Goal: Communication & Community: Answer question/provide support

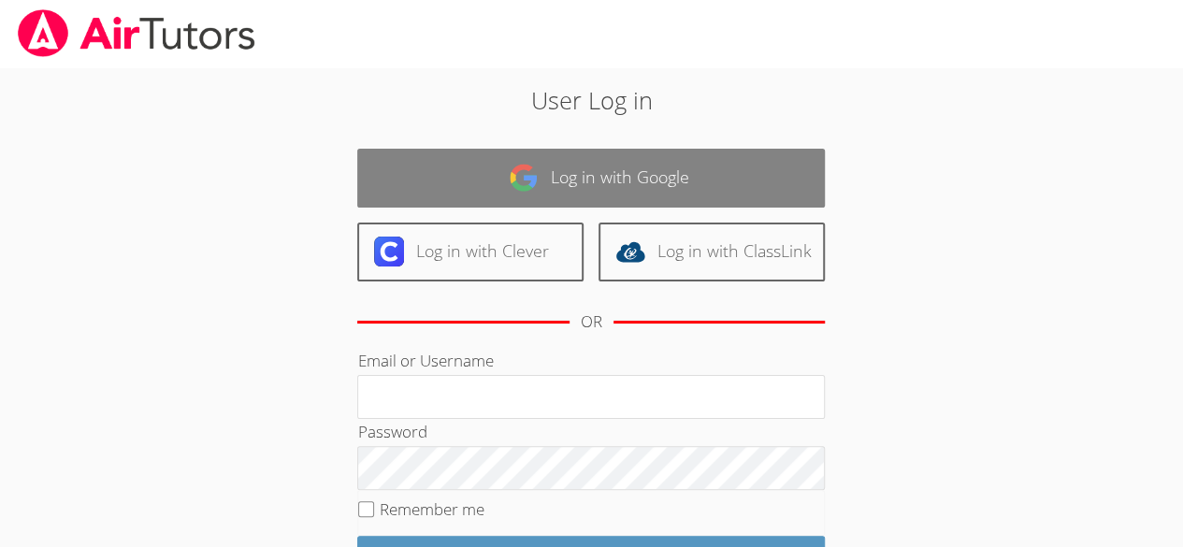
click at [663, 151] on link "Log in with Google" at bounding box center [591, 178] width 468 height 59
click at [661, 169] on link "Log in with Google" at bounding box center [591, 178] width 468 height 59
click at [670, 165] on link "Log in with Google" at bounding box center [591, 178] width 468 height 59
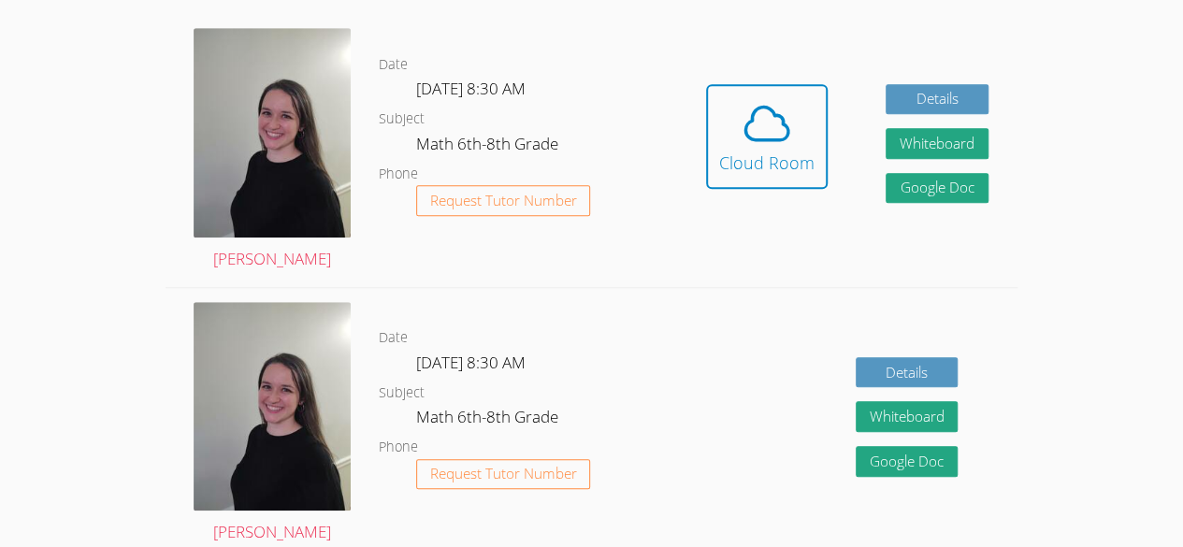
scroll to position [540, 0]
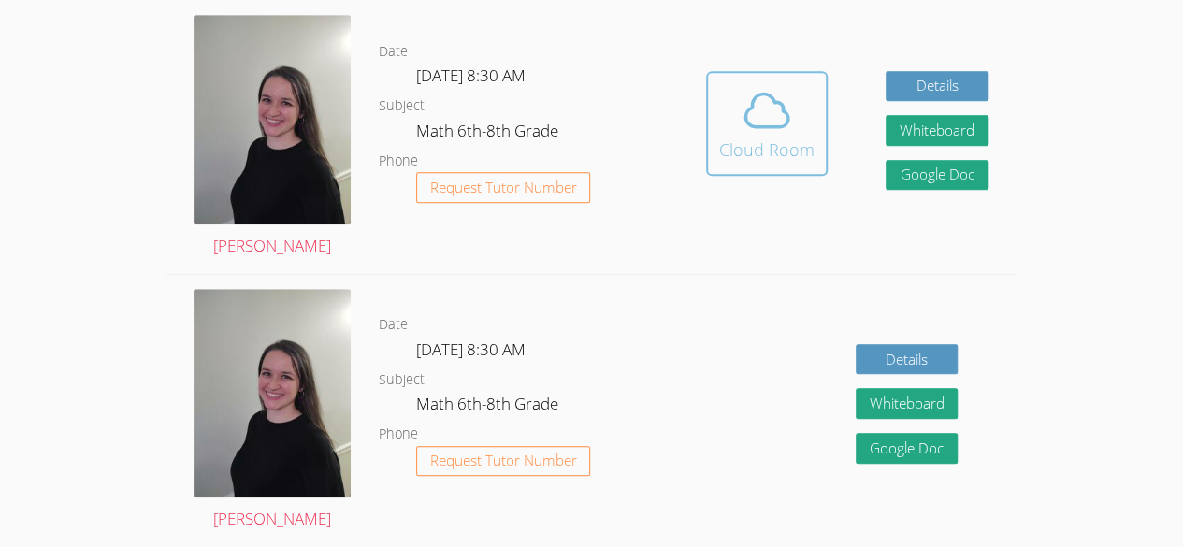
click at [796, 88] on span at bounding box center [766, 110] width 95 height 52
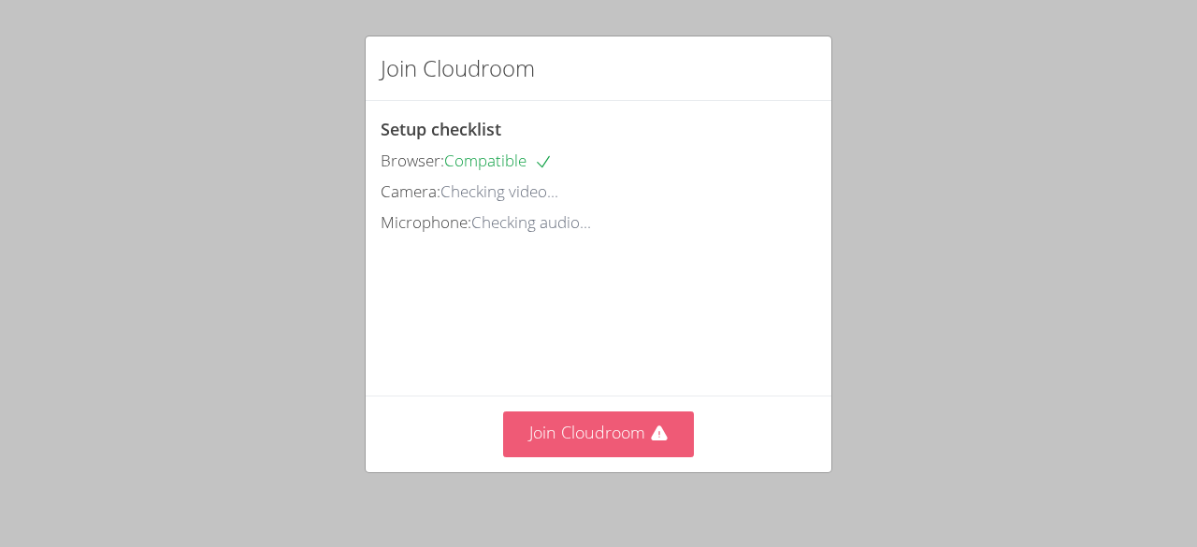
click at [609, 429] on button "Join Cloudroom" at bounding box center [599, 434] width 192 height 46
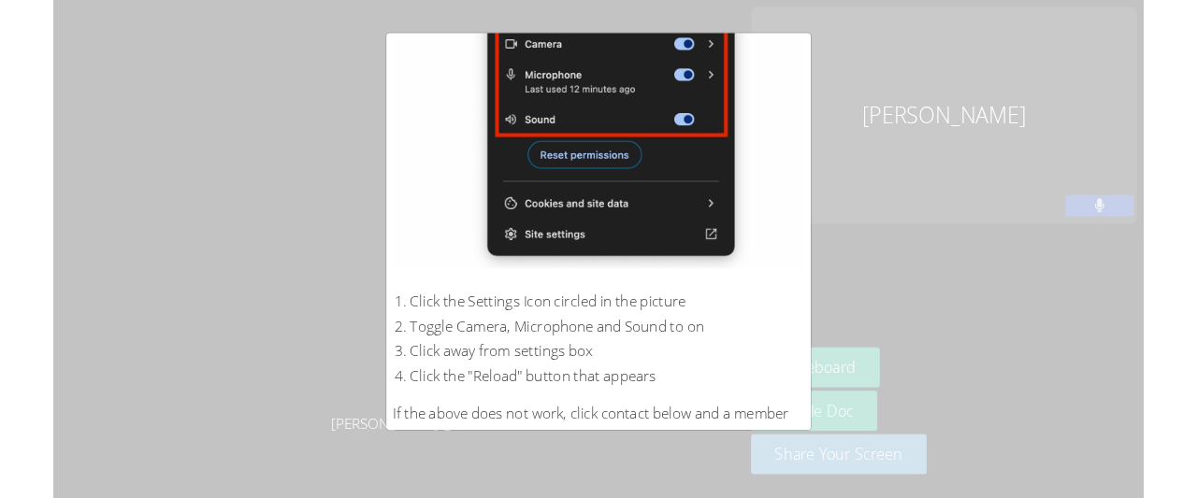
scroll to position [393, 0]
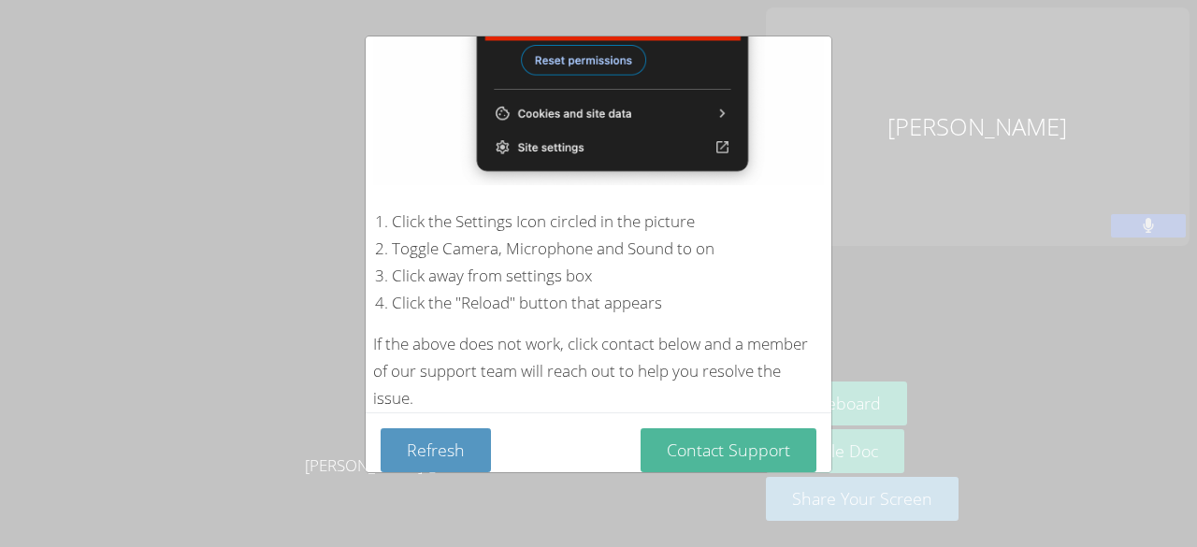
click at [720, 443] on button "Contact Support" at bounding box center [729, 450] width 176 height 44
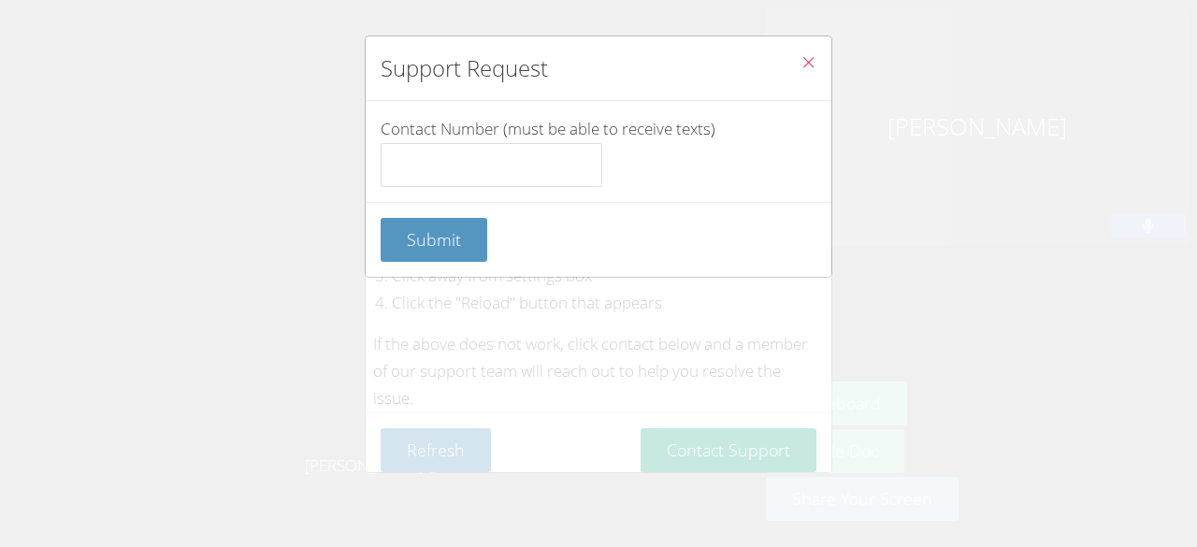
drag, startPoint x: 881, startPoint y: 168, endPoint x: 881, endPoint y: 120, distance: 48.6
click at [881, 120] on div "Support Request Contact Number (must be able to receive texts) Submit" at bounding box center [598, 273] width 1197 height 547
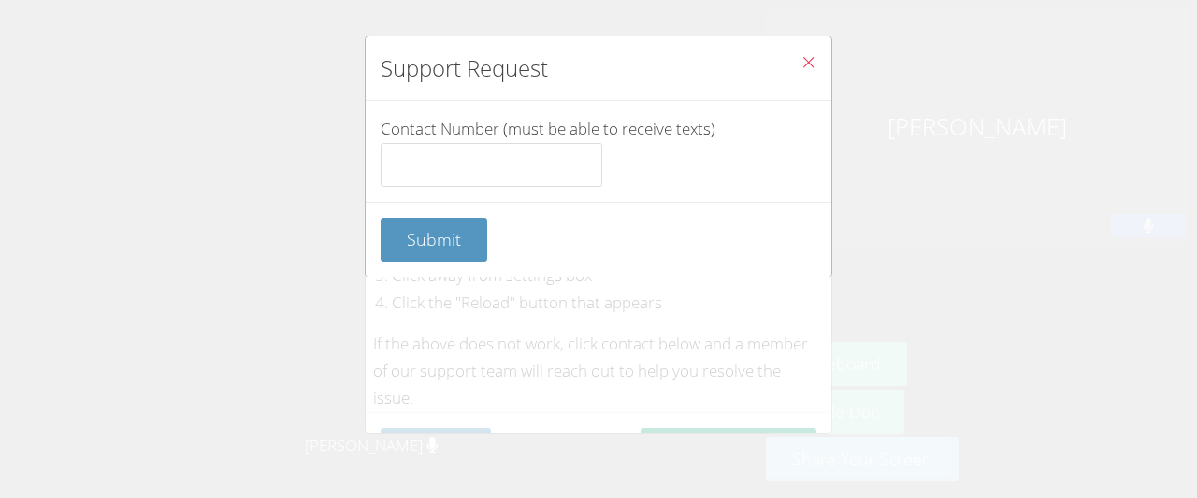
click at [800, 56] on icon "Close" at bounding box center [808, 62] width 16 height 16
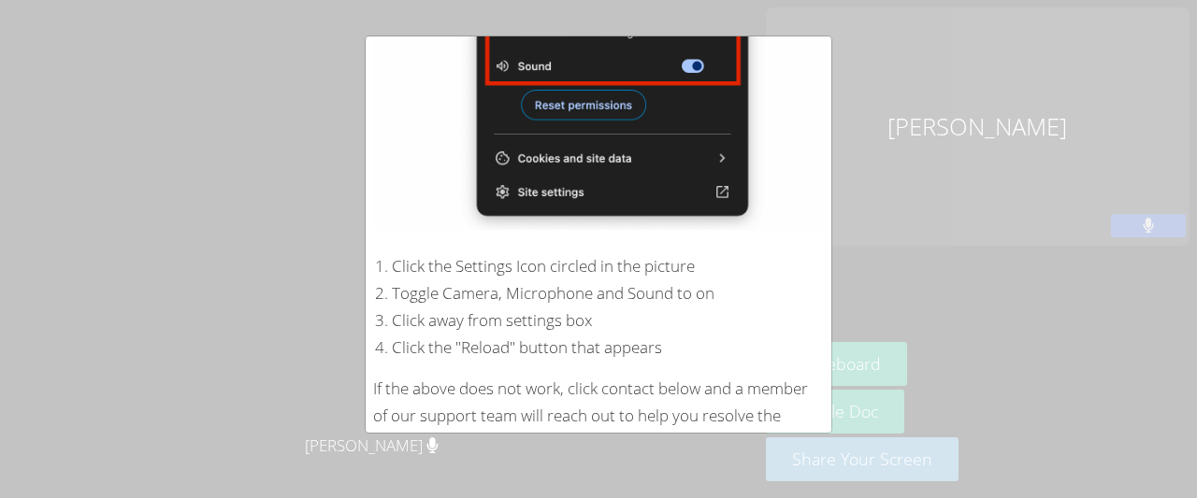
scroll to position [431, 0]
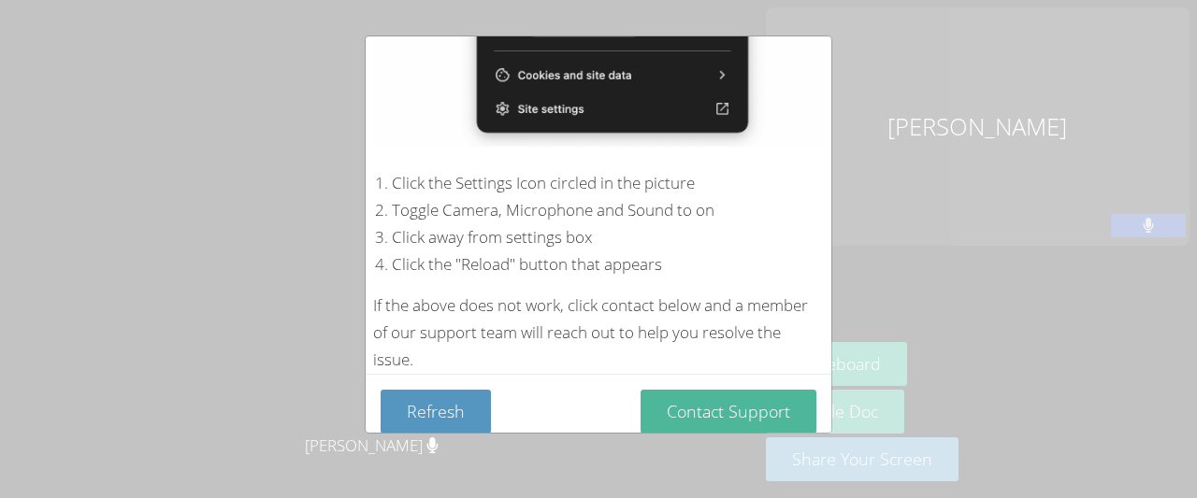
click at [741, 406] on button "Contact Support" at bounding box center [729, 412] width 176 height 44
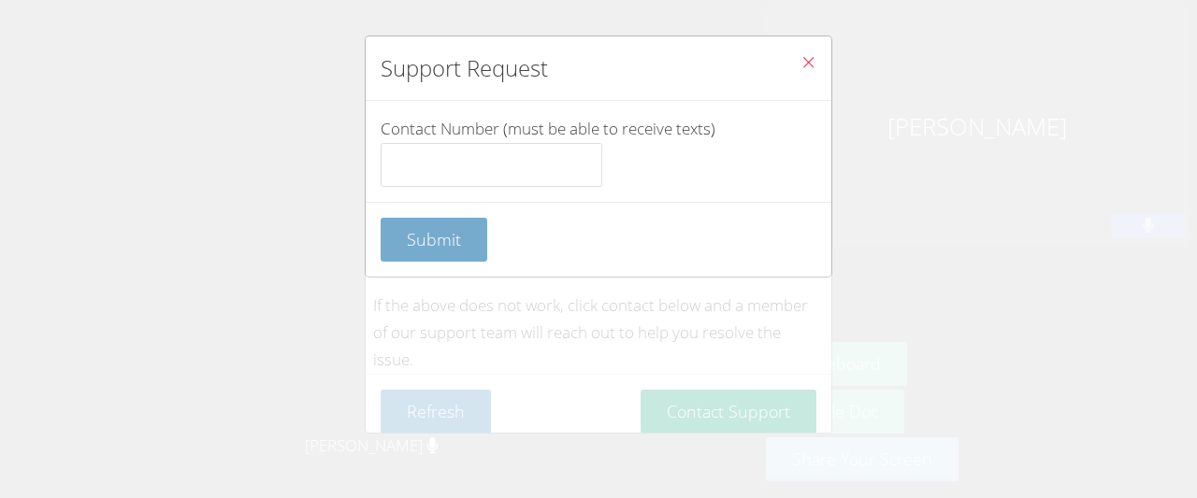
click at [434, 220] on button "Submit" at bounding box center [434, 240] width 107 height 44
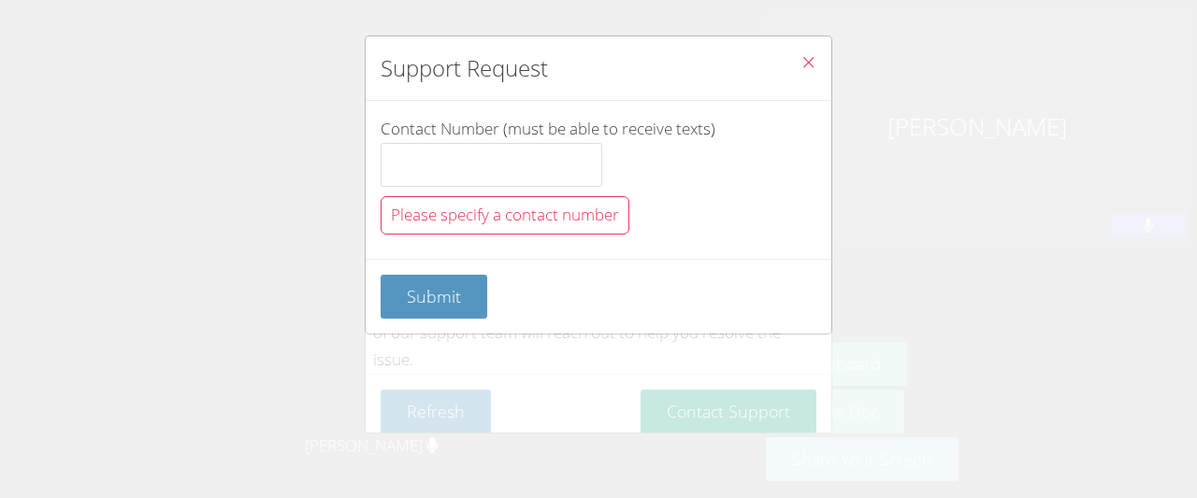
click at [800, 65] on icon "Close" at bounding box center [808, 62] width 16 height 16
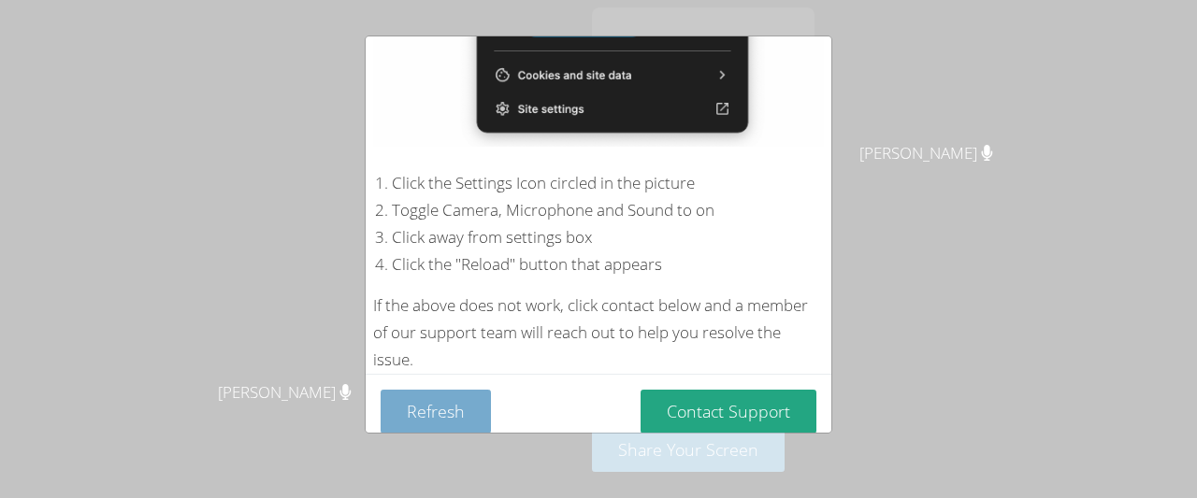
click at [434, 403] on button "Refresh" at bounding box center [436, 412] width 110 height 44
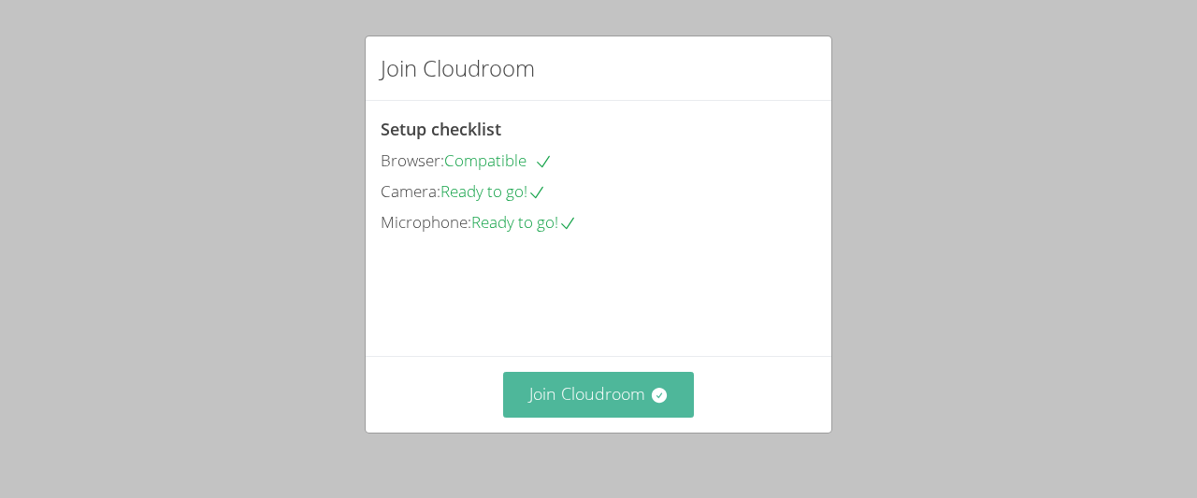
click at [503, 402] on button "Join Cloudroom" at bounding box center [599, 395] width 192 height 46
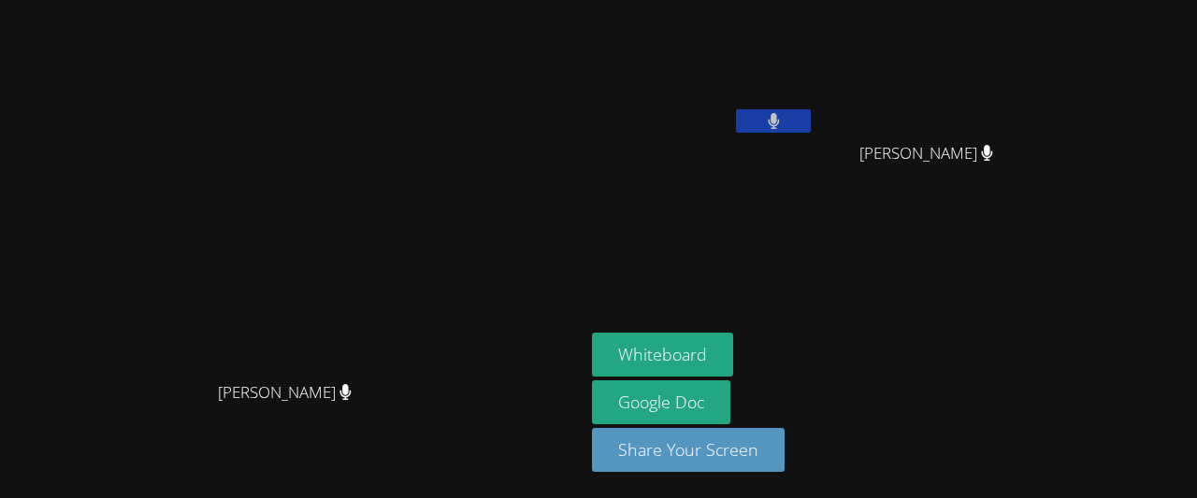
click at [811, 134] on div at bounding box center [773, 123] width 75 height 28
click at [811, 126] on button at bounding box center [773, 120] width 75 height 23
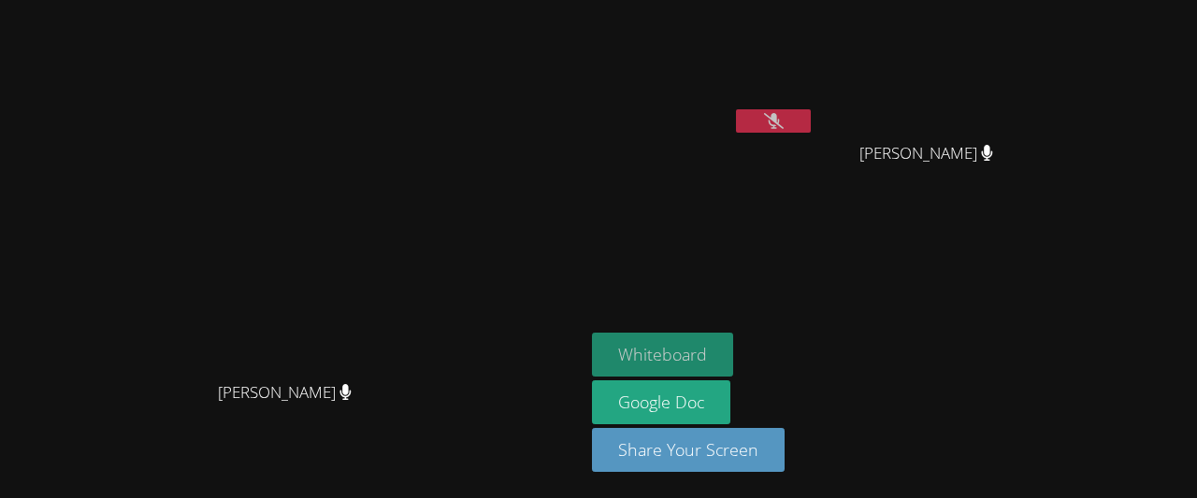
click at [733, 349] on button "Whiteboard" at bounding box center [662, 355] width 141 height 44
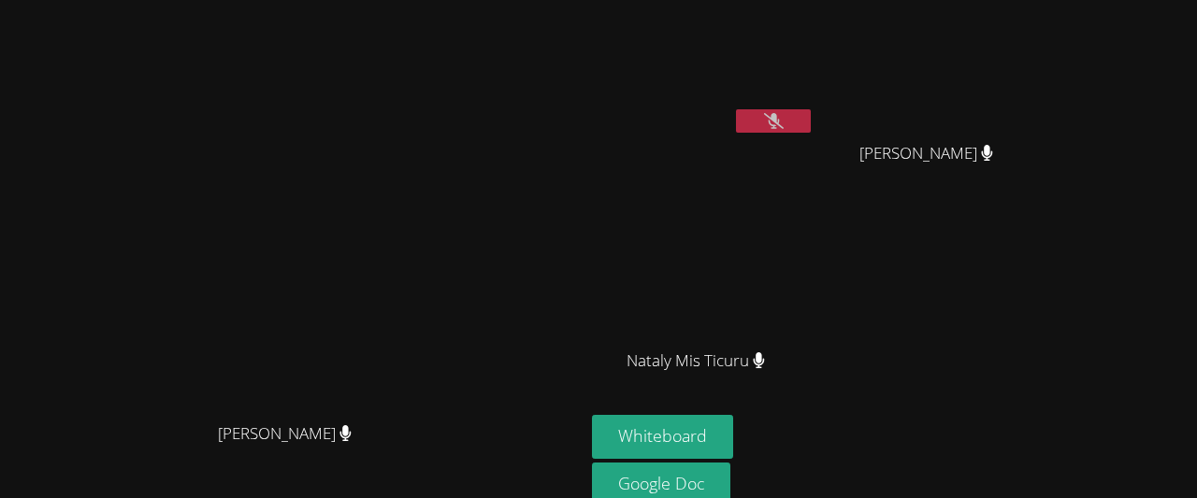
click at [811, 122] on button at bounding box center [773, 120] width 75 height 23
click at [811, 126] on button at bounding box center [773, 120] width 75 height 23
click at [784, 114] on icon at bounding box center [774, 121] width 20 height 16
click at [779, 124] on icon at bounding box center [773, 121] width 11 height 16
click at [811, 111] on button at bounding box center [773, 120] width 75 height 23
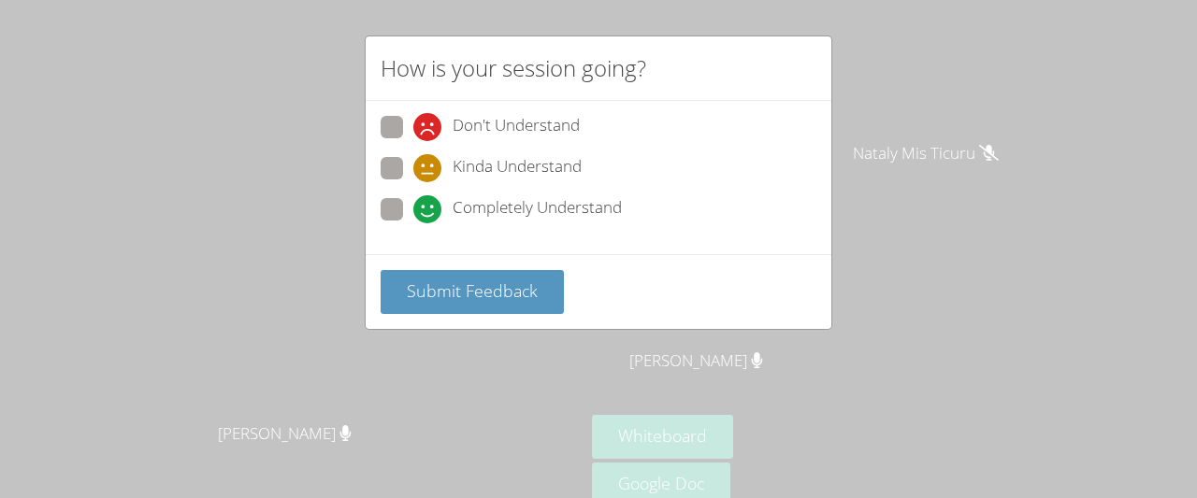
click at [499, 227] on div "Completely Understand" at bounding box center [599, 215] width 436 height 34
click at [490, 207] on span "Completely Understand" at bounding box center [537, 209] width 169 height 28
click at [429, 207] on input "Completely Understand" at bounding box center [421, 206] width 16 height 16
radio input "true"
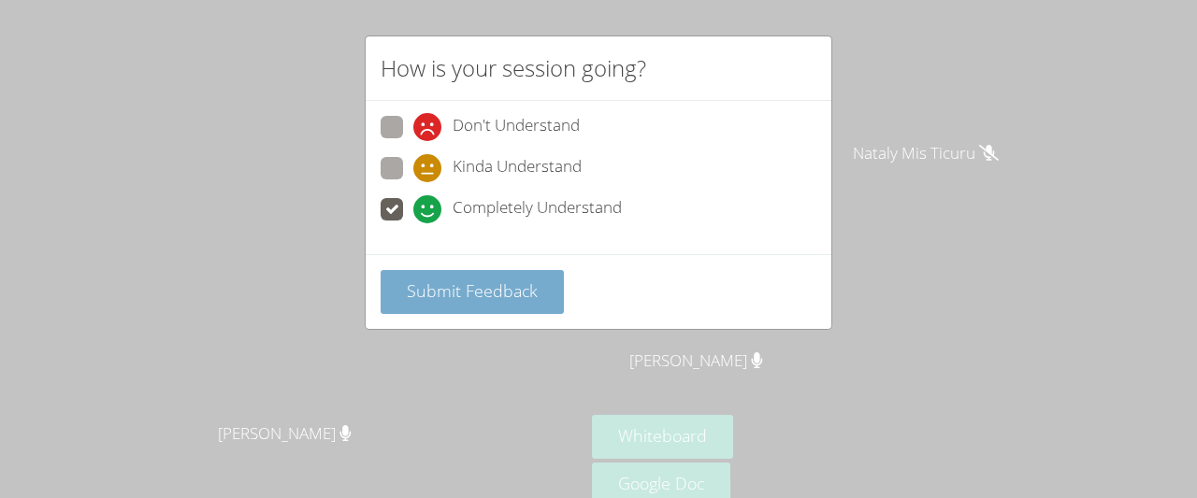
click at [513, 283] on span "Submit Feedback" at bounding box center [472, 291] width 131 height 22
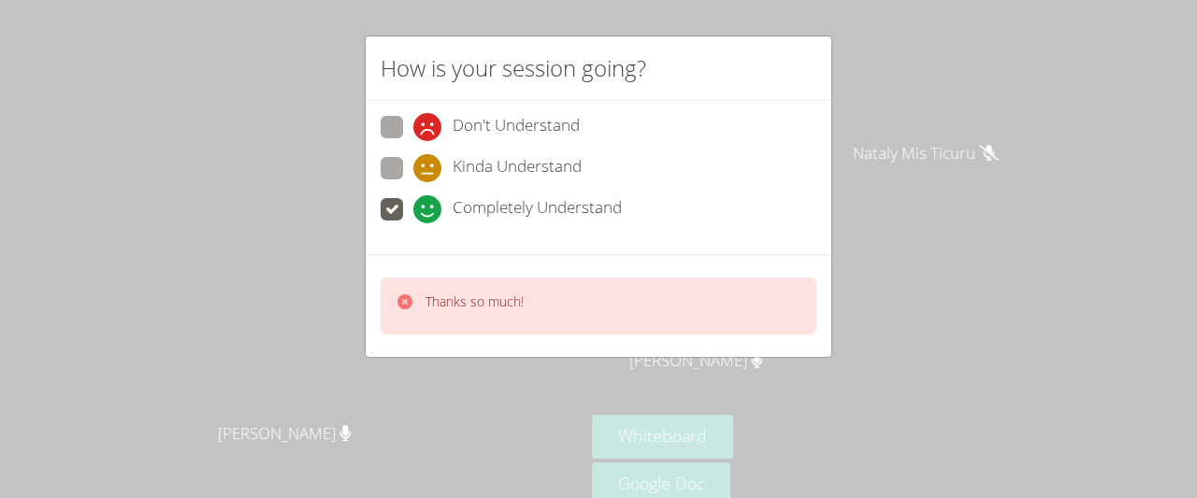
click at [492, 195] on span "Completely Understand" at bounding box center [537, 209] width 169 height 28
click at [429, 198] on input "Completely Understand" at bounding box center [421, 206] width 16 height 16
click at [410, 207] on label "Completely Understand" at bounding box center [501, 210] width 241 height 25
click at [413, 207] on input "Completely Understand" at bounding box center [421, 206] width 16 height 16
